Goal: Subscribe to service/newsletter

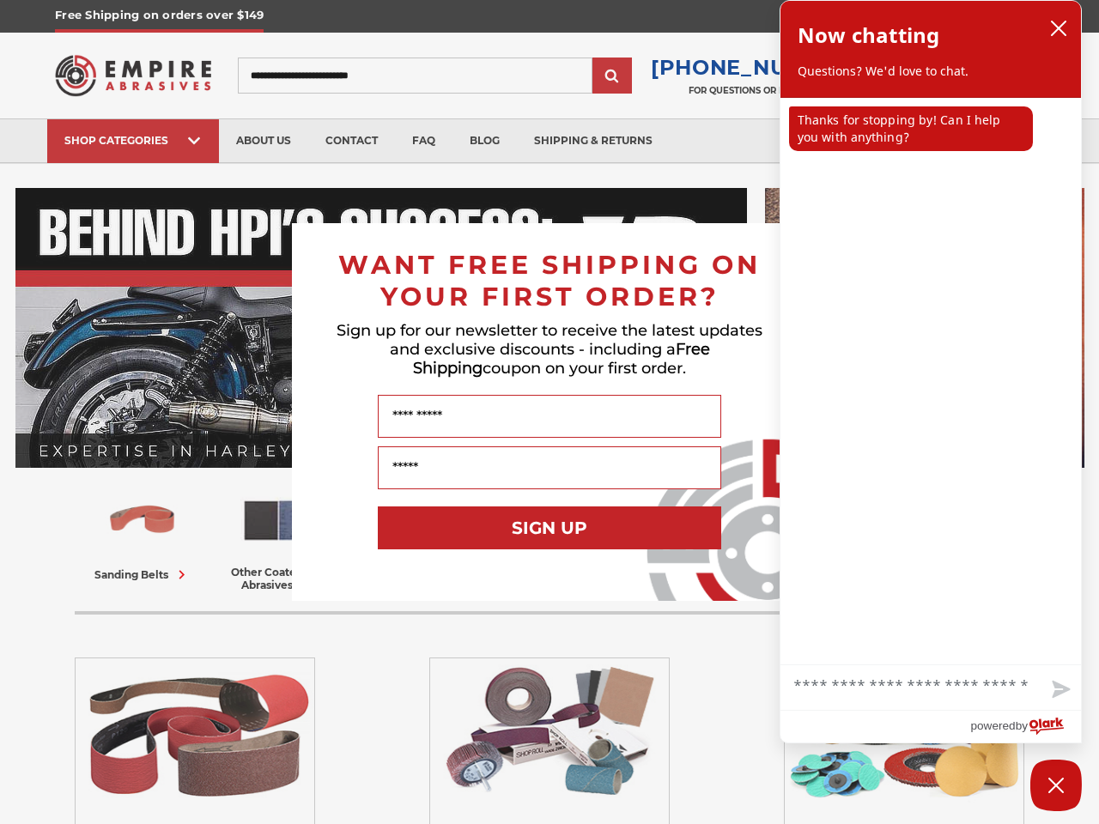
click at [550, 412] on input "Name" at bounding box center [550, 416] width 344 height 43
click at [550, 528] on button "SIGN UP" at bounding box center [550, 528] width 344 height 43
click at [1059, 28] on icon "close chatbox" at bounding box center [1059, 28] width 14 height 14
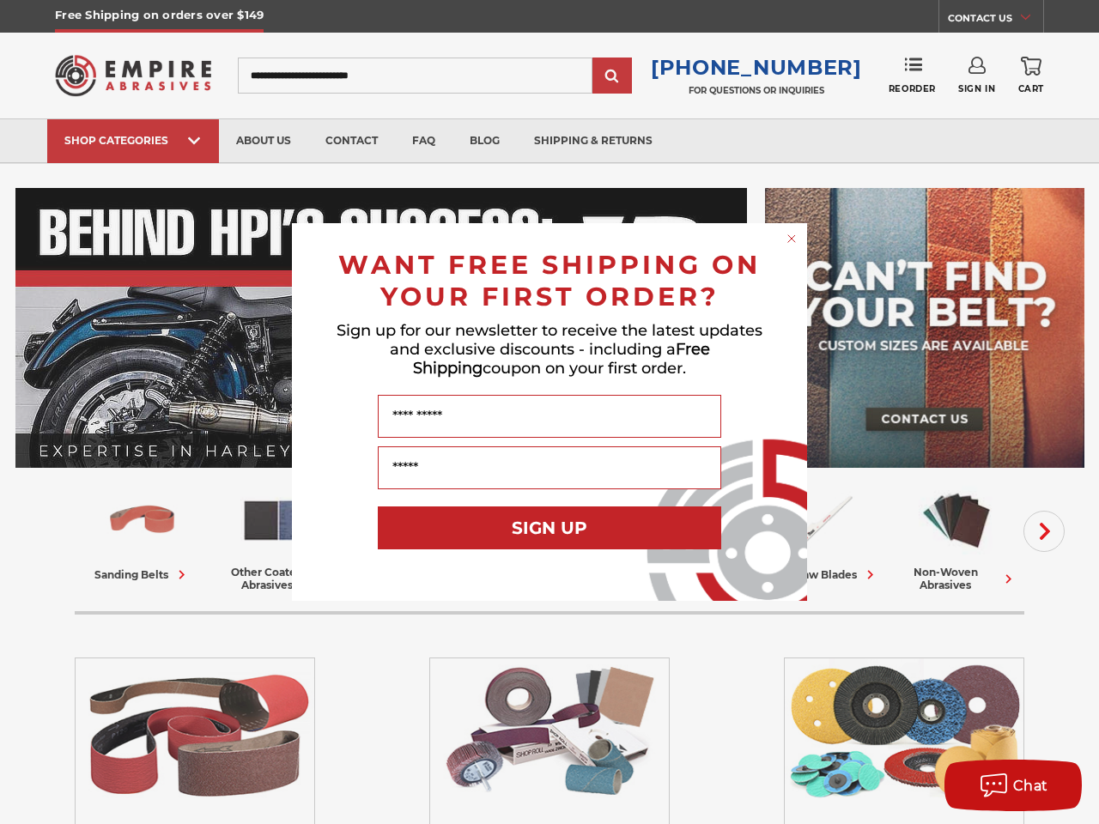
click at [911, 129] on div "Close dialog WANT FREE SHIPPING ON YOUR FIRST ORDER? Sign up for our newsletter…" at bounding box center [549, 412] width 1099 height 824
click at [931, 689] on div "Close dialog WANT FREE SHIPPING ON YOUR FIRST ORDER? Sign up for our newsletter…" at bounding box center [549, 412] width 1099 height 824
